Goal: Task Accomplishment & Management: Use online tool/utility

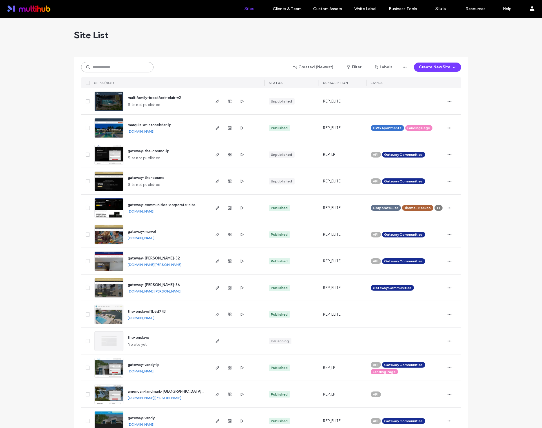
click at [108, 66] on input at bounding box center [117, 67] width 72 height 10
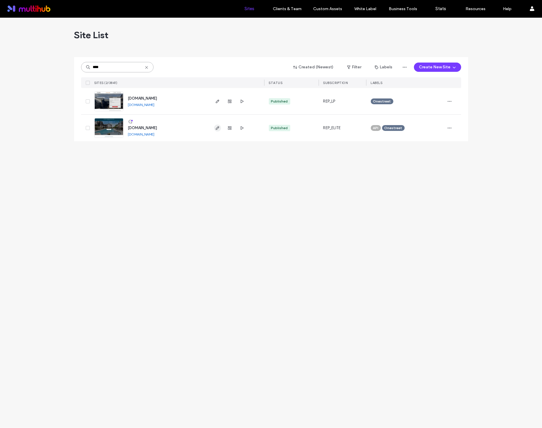
type input "****"
click at [217, 130] on span "button" at bounding box center [217, 128] width 7 height 7
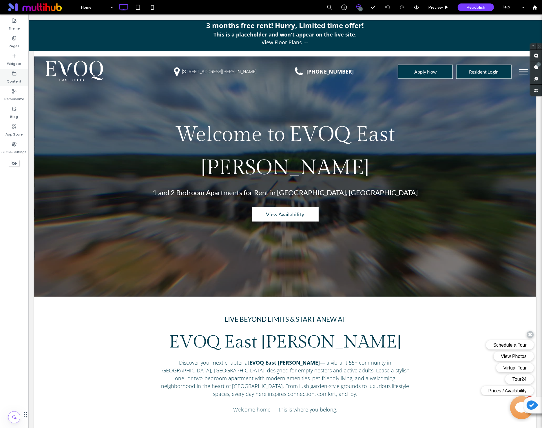
click at [6, 83] on div "Content" at bounding box center [14, 78] width 28 height 18
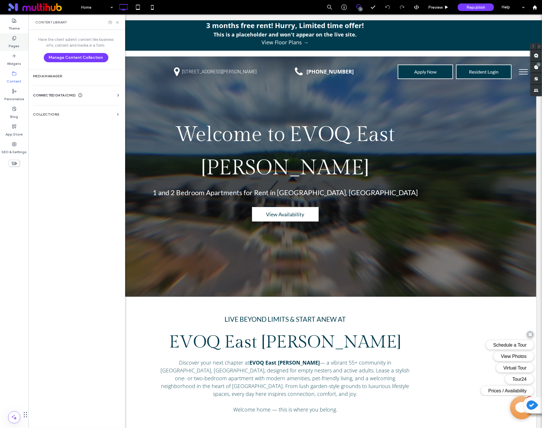
click at [8, 43] on div "Pages" at bounding box center [14, 42] width 28 height 18
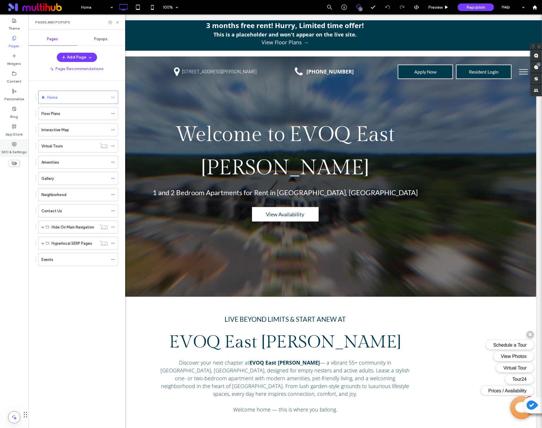
click at [18, 144] on div "SEO & Settings" at bounding box center [14, 148] width 28 height 18
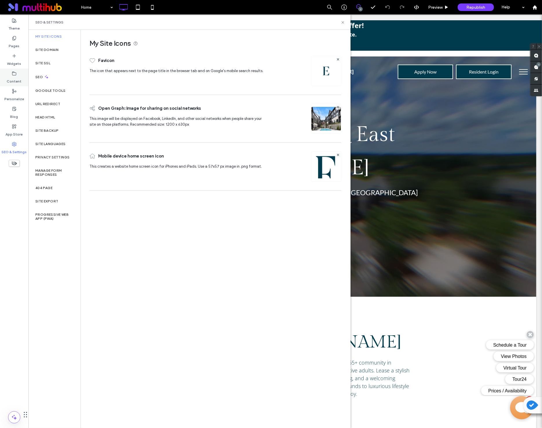
click at [10, 81] on label "Content" at bounding box center [14, 80] width 15 height 8
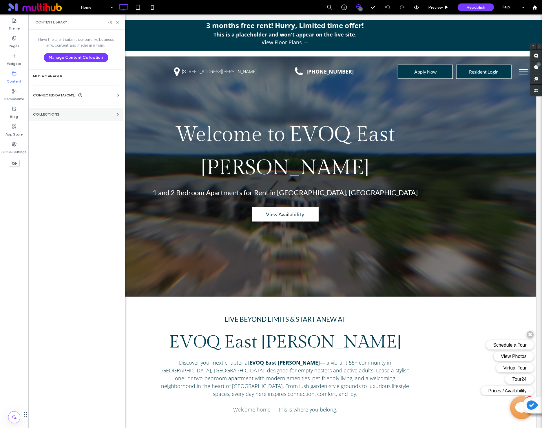
click at [32, 115] on section "Collections" at bounding box center [75, 114] width 95 height 13
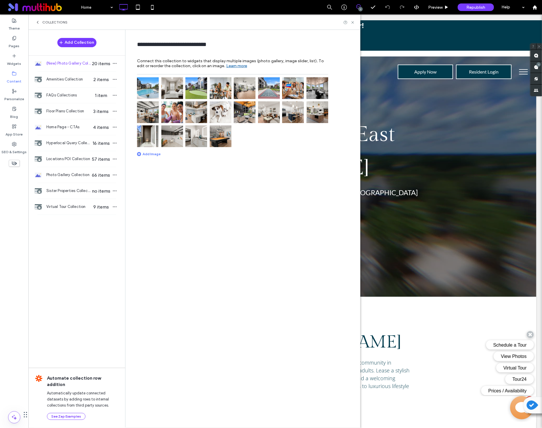
click at [153, 94] on img at bounding box center [148, 88] width 22 height 22
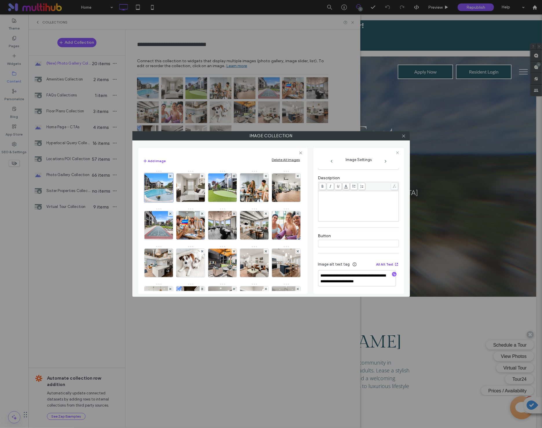
scroll to position [109, 0]
click at [377, 264] on div "**********" at bounding box center [358, 279] width 81 height 37
click at [378, 271] on button "All Alt Text" at bounding box center [388, 269] width 23 height 7
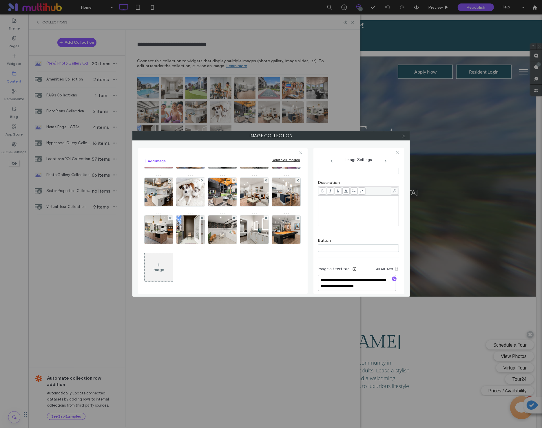
scroll to position [110, 0]
click at [265, 238] on img at bounding box center [286, 230] width 43 height 28
click at [404, 139] on span at bounding box center [404, 136] width 4 height 9
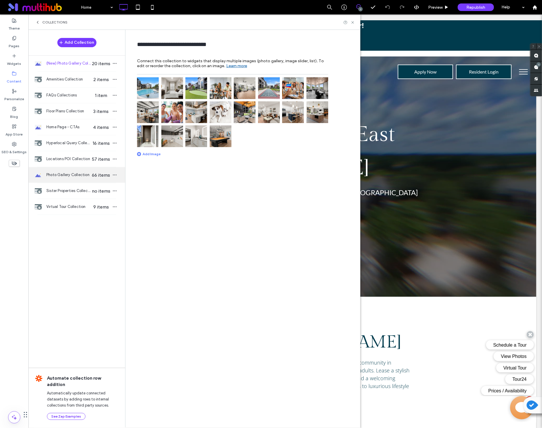
click at [76, 174] on span "Photo Gallery Collection" at bounding box center [68, 175] width 45 height 6
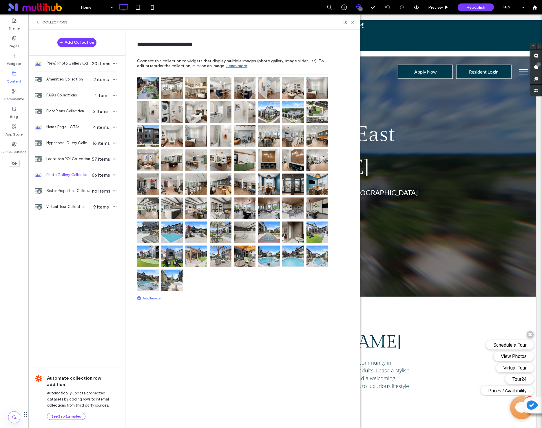
click at [179, 286] on img at bounding box center [172, 281] width 22 height 22
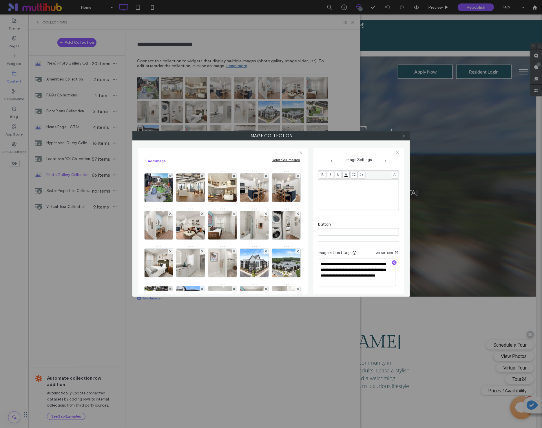
scroll to position [134, 0]
click at [405, 139] on span at bounding box center [404, 136] width 4 height 9
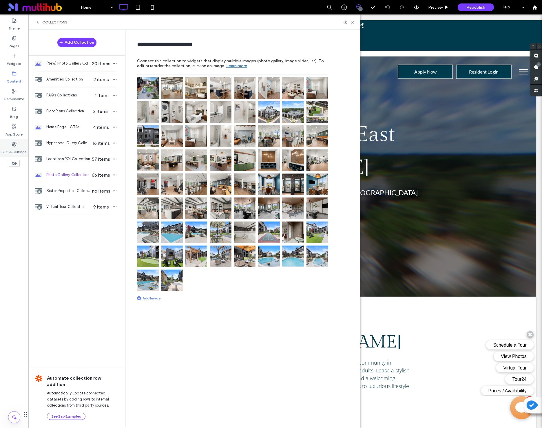
click at [9, 146] on div "SEO & Settings" at bounding box center [14, 148] width 28 height 18
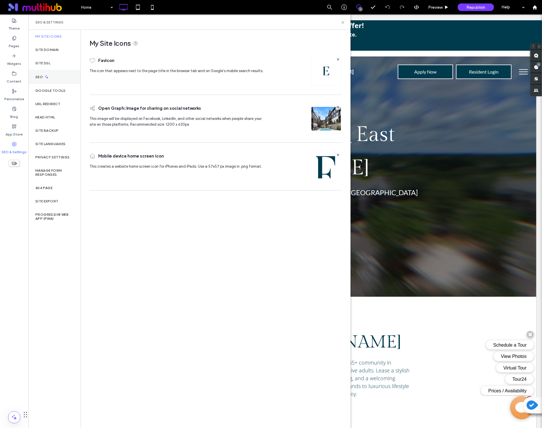
click at [33, 74] on div "SEO" at bounding box center [54, 77] width 52 height 14
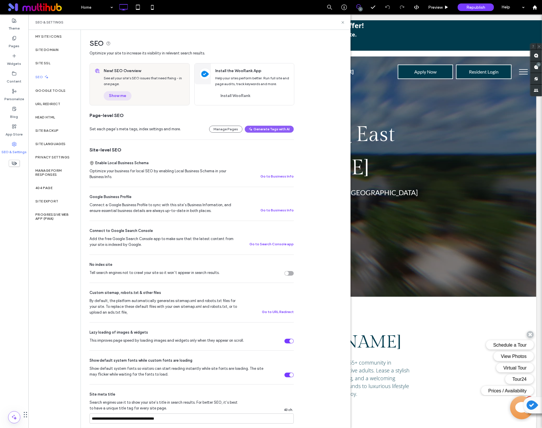
click at [116, 96] on button "Show me" at bounding box center [118, 95] width 28 height 9
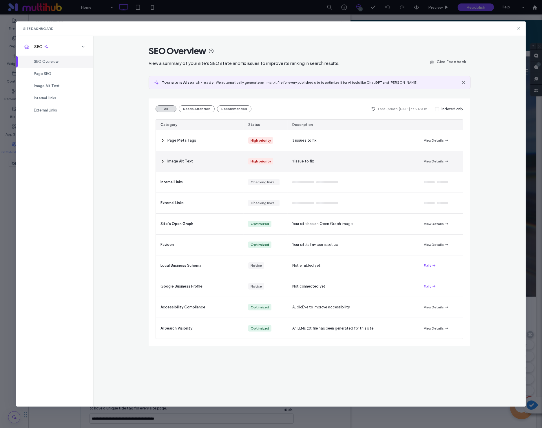
click at [294, 156] on div "1 issue to fix" at bounding box center [354, 161] width 132 height 21
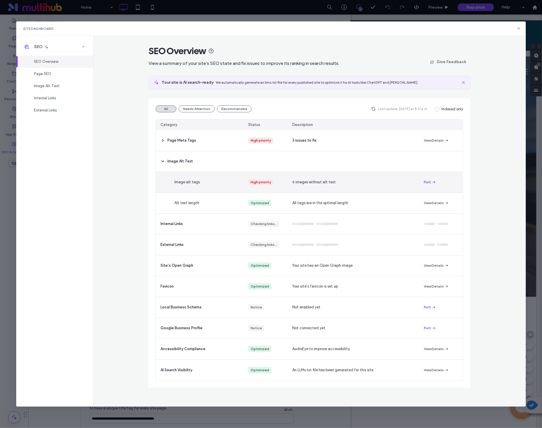
click at [426, 183] on button "Fix It" at bounding box center [430, 182] width 12 height 7
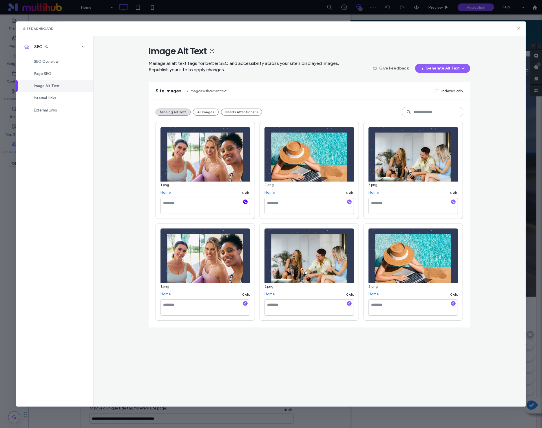
scroll to position [0, 0]
click at [247, 204] on icon "button" at bounding box center [246, 202] width 4 height 4
type textarea "**********"
click at [349, 204] on icon "button" at bounding box center [350, 202] width 4 height 4
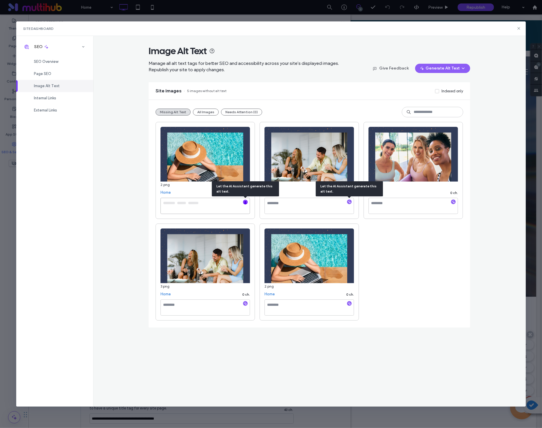
type textarea "**********"
click at [349, 204] on icon "button" at bounding box center [350, 202] width 4 height 4
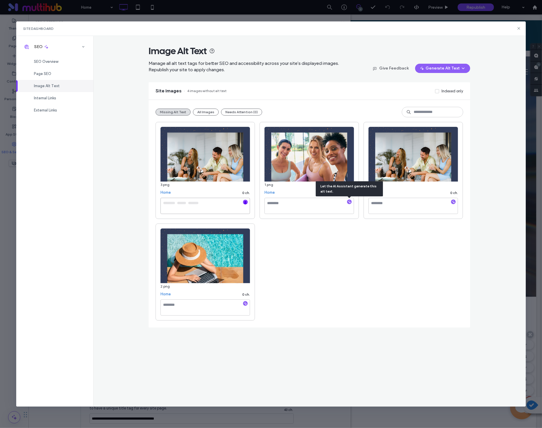
type textarea "**********"
click at [349, 204] on icon "button" at bounding box center [350, 202] width 4 height 4
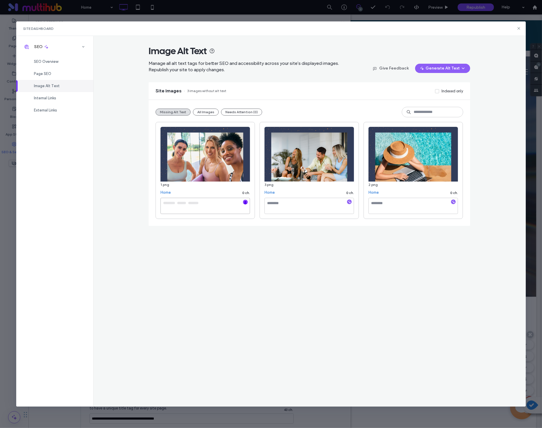
type textarea "**********"
click at [350, 204] on icon "button" at bounding box center [350, 202] width 4 height 4
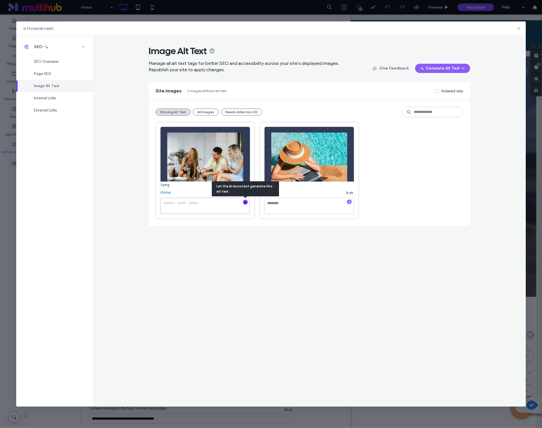
type textarea "**********"
click at [350, 205] on div at bounding box center [349, 203] width 5 height 6
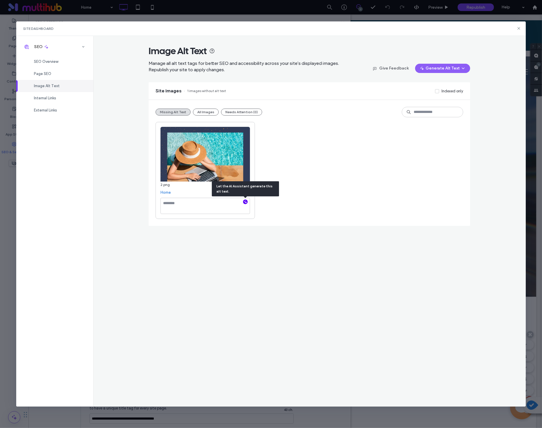
click at [350, 203] on div "2.png Home 0 ch." at bounding box center [310, 170] width 308 height 97
click at [245, 203] on icon "button" at bounding box center [246, 202] width 4 height 4
type textarea "**********"
click at [517, 28] on icon at bounding box center [519, 28] width 5 height 5
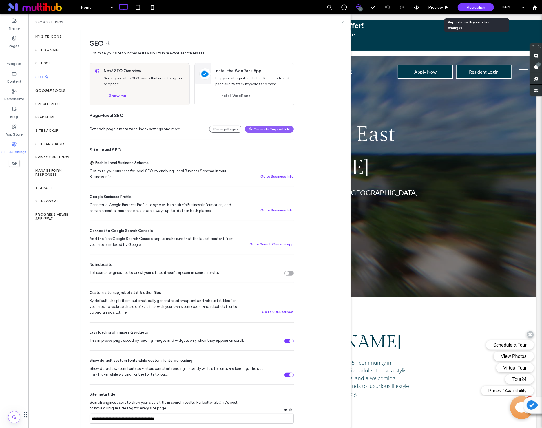
click at [479, 10] on span "Republish" at bounding box center [476, 7] width 19 height 5
